Goal: Navigation & Orientation: Go to known website

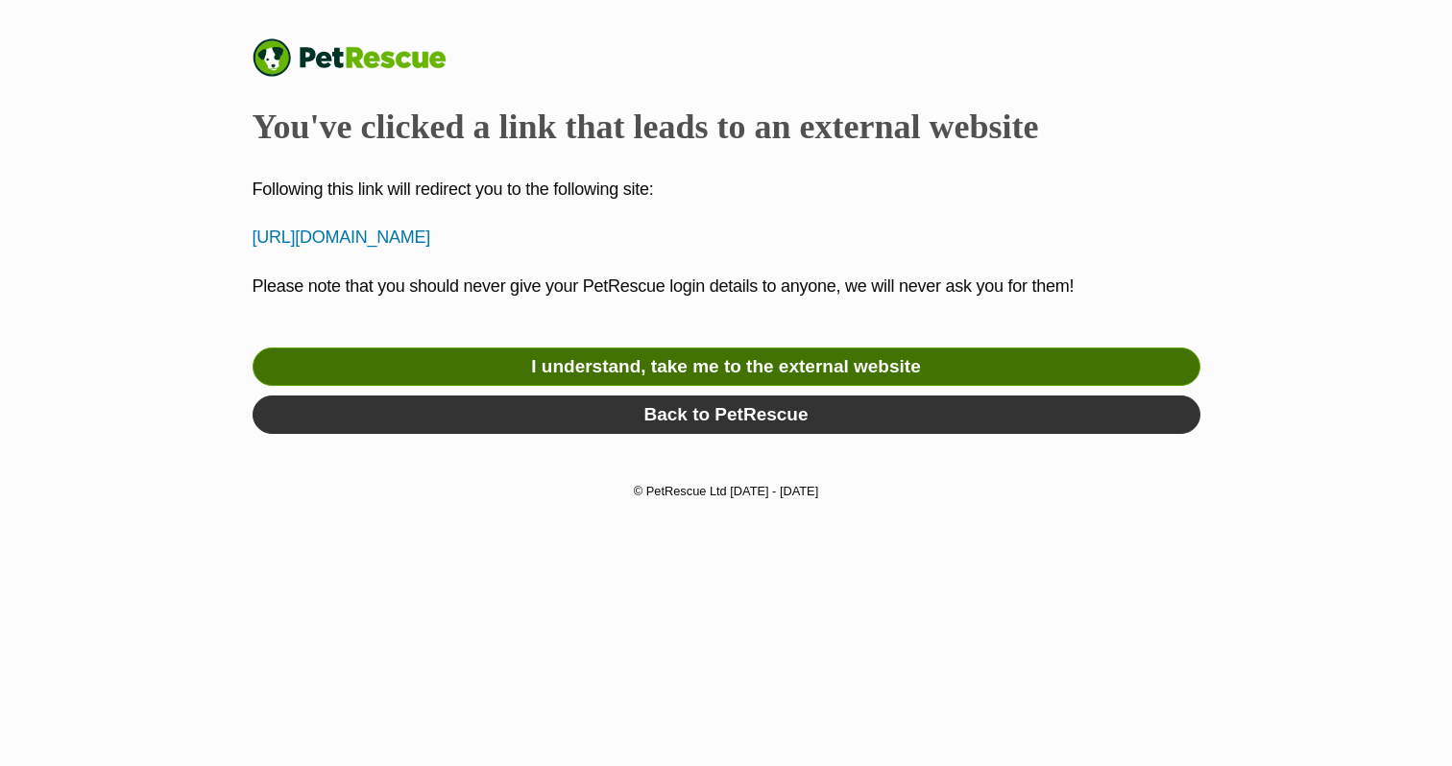
click at [936, 357] on link "I understand, take me to the external website" at bounding box center [727, 367] width 948 height 38
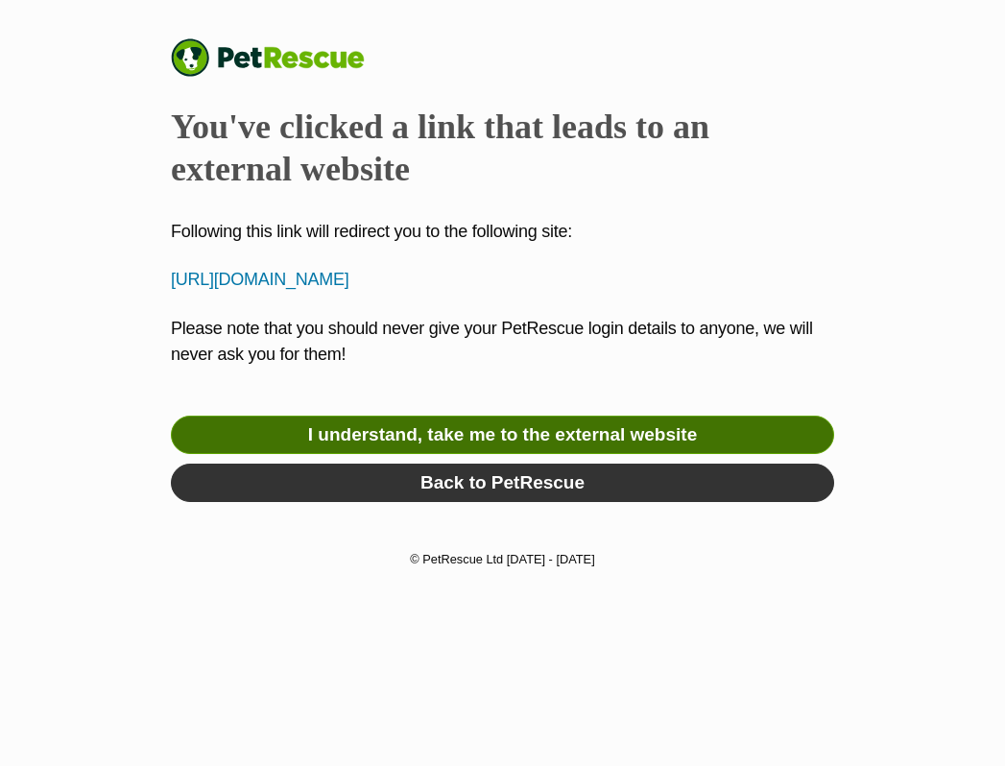
click at [592, 439] on link "I understand, take me to the external website" at bounding box center [503, 435] width 664 height 38
click at [629, 432] on link "I understand, take me to the external website" at bounding box center [503, 435] width 664 height 38
click at [500, 435] on link "I understand, take me to the external website" at bounding box center [503, 435] width 664 height 38
